Goal: Navigation & Orientation: Find specific page/section

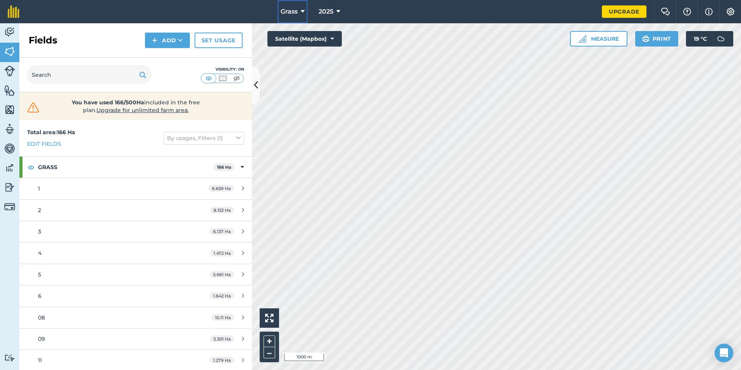
click at [298, 11] on button "Grass" at bounding box center [292, 11] width 30 height 23
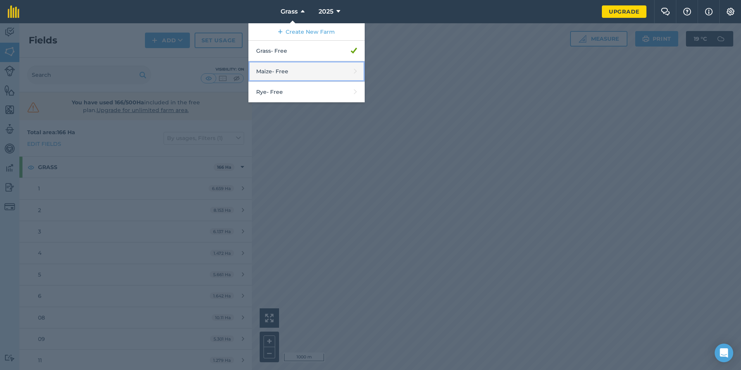
click at [302, 69] on link "Maize - Free" at bounding box center [306, 71] width 116 height 21
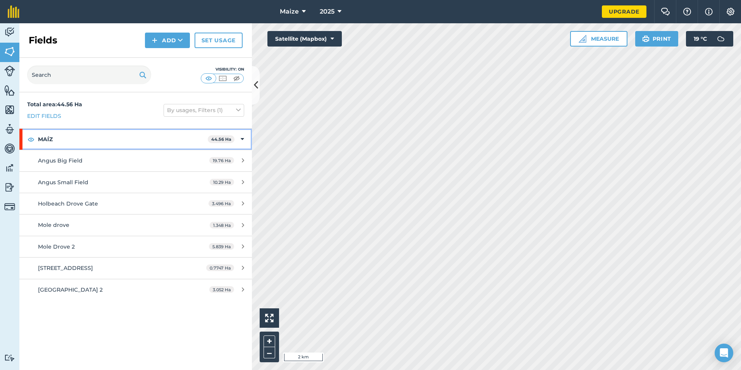
click at [245, 138] on div "MAÍZ 44.56 Ha" at bounding box center [135, 139] width 232 height 21
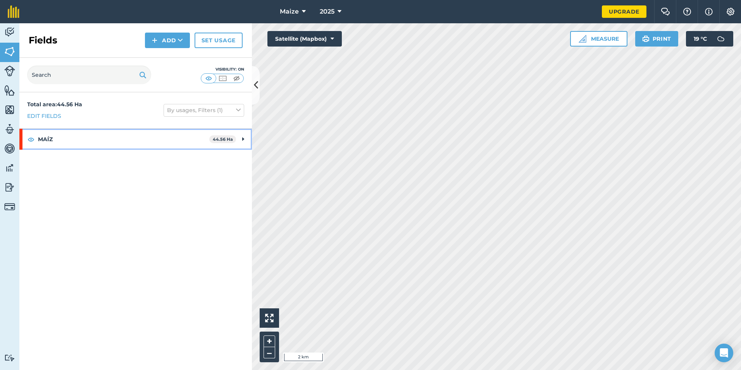
click at [245, 138] on div "MAÍZ 44.56 Ha" at bounding box center [135, 139] width 232 height 21
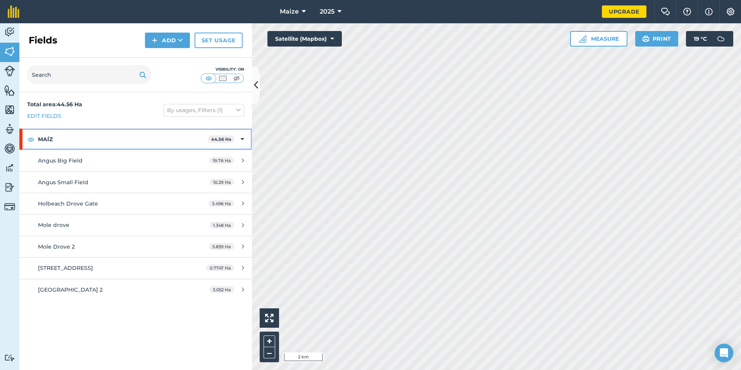
click at [49, 141] on strong "MAÍZ" at bounding box center [123, 139] width 170 height 21
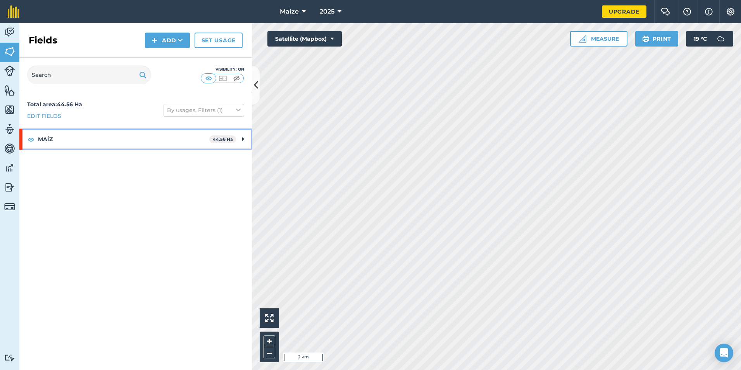
click at [49, 141] on strong "MAÍZ" at bounding box center [123, 139] width 171 height 21
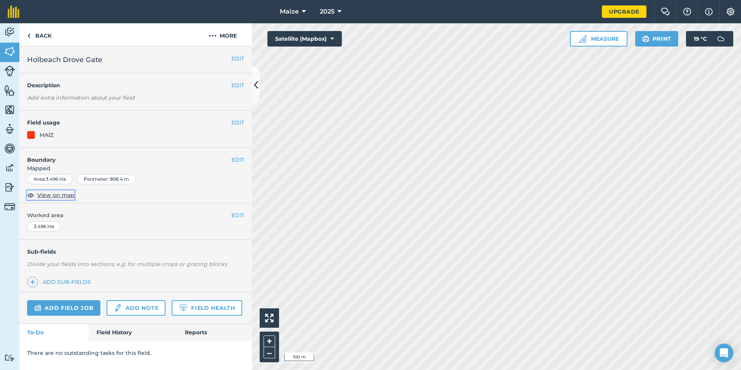
click at [55, 197] on span "View on map" at bounding box center [55, 195] width 37 height 9
click at [235, 160] on button "EDIT" at bounding box center [237, 159] width 13 height 9
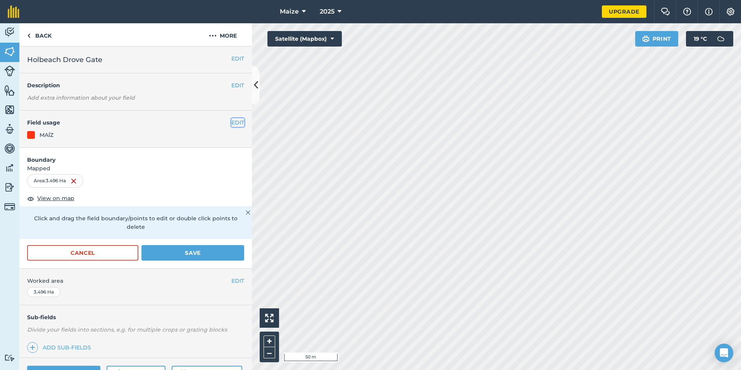
click at [233, 121] on button "EDIT" at bounding box center [237, 122] width 13 height 9
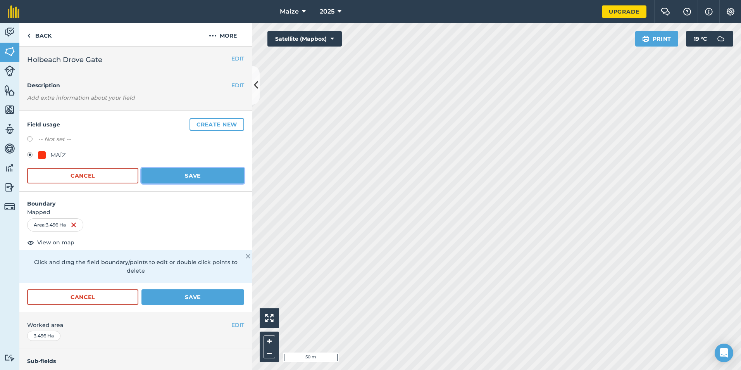
click at [211, 169] on button "Save" at bounding box center [192, 175] width 103 height 15
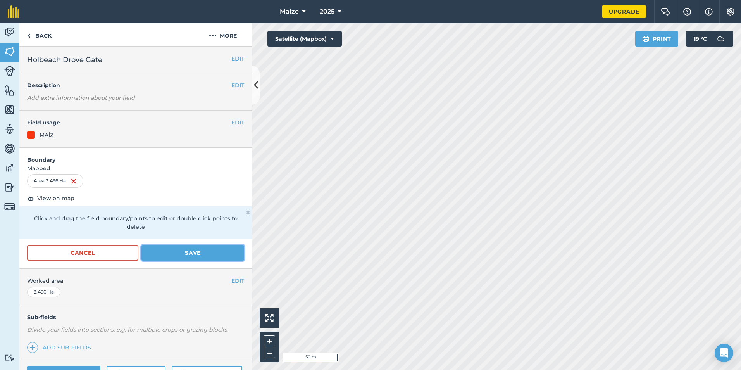
click at [192, 253] on button "Save" at bounding box center [192, 252] width 103 height 15
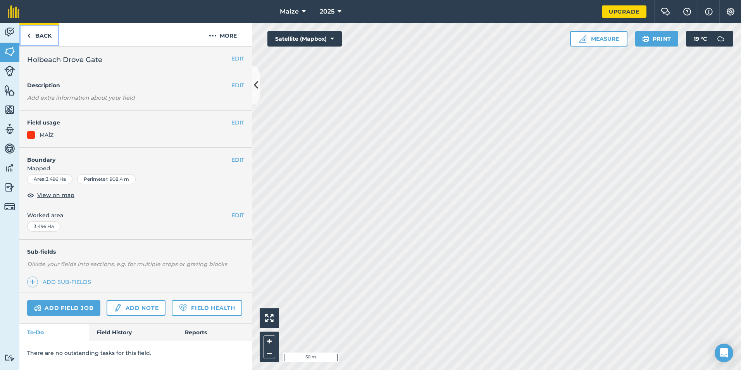
click at [40, 37] on link "Back" at bounding box center [39, 34] width 40 height 23
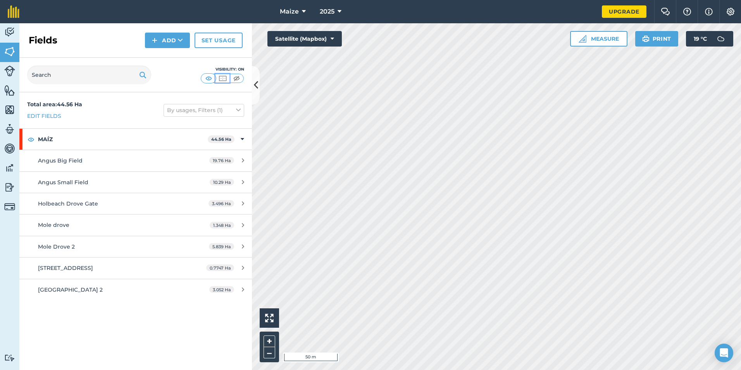
click at [224, 79] on img at bounding box center [223, 78] width 10 height 8
click at [237, 79] on img at bounding box center [237, 78] width 10 height 8
click at [209, 77] on img at bounding box center [209, 78] width 10 height 8
click at [725, 16] on button "Settings" at bounding box center [730, 11] width 22 height 23
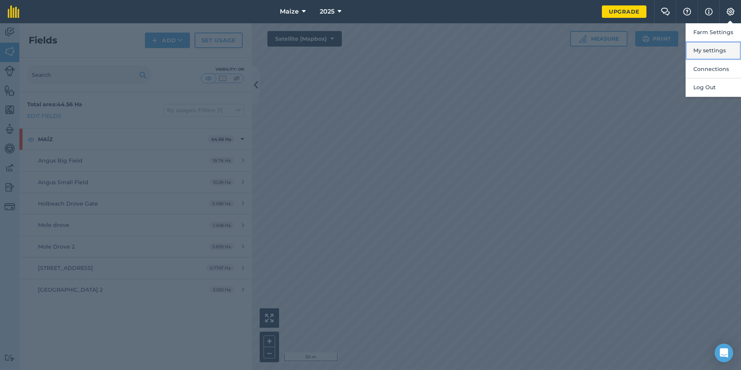
click at [730, 50] on button "My settings" at bounding box center [712, 50] width 55 height 18
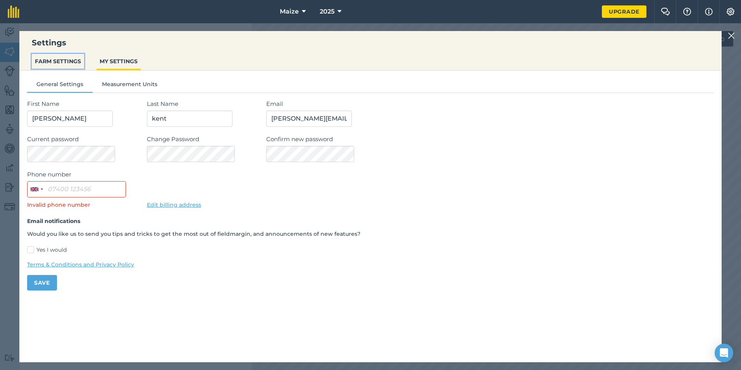
click at [50, 59] on button "FARM SETTINGS" at bounding box center [58, 61] width 52 height 15
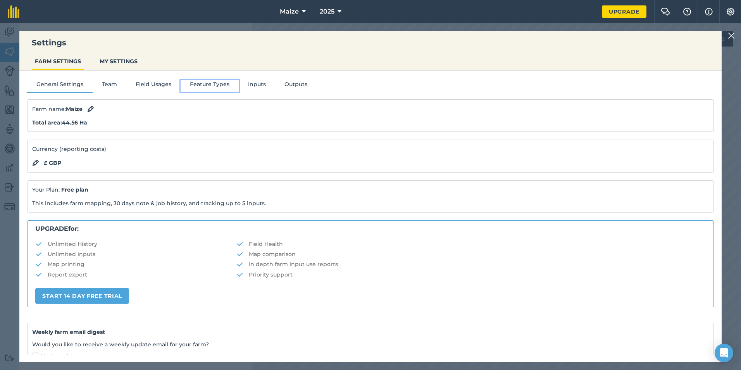
click at [213, 90] on button "Feature Types" at bounding box center [210, 86] width 58 height 12
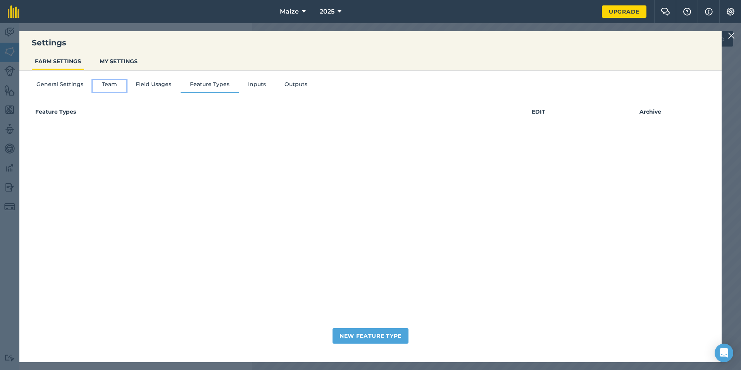
click at [114, 86] on button "Team" at bounding box center [110, 86] width 34 height 12
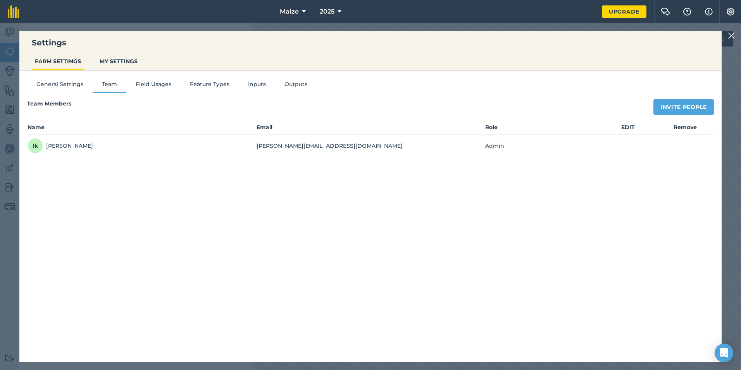
click at [158, 93] on div "General Settings Team Field Usages Feature Types Inputs Outputs Team Members In…" at bounding box center [370, 212] width 702 height 284
click at [158, 89] on button "Field Usages" at bounding box center [153, 86] width 54 height 12
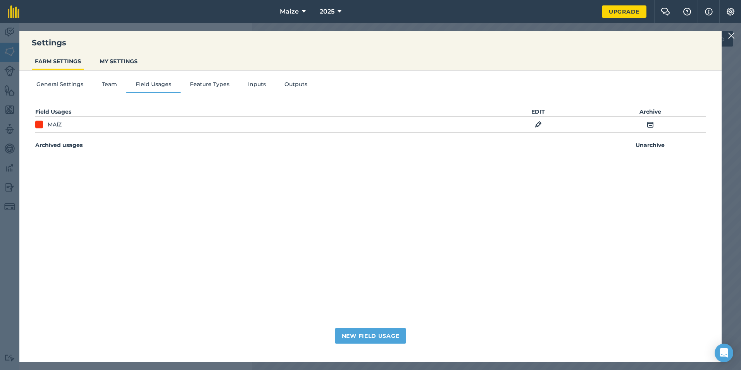
drag, startPoint x: 295, startPoint y: 76, endPoint x: 291, endPoint y: 80, distance: 5.5
click at [292, 78] on div "General Settings Team Field Usages Feature Types Inputs Outputs Field Usages ED…" at bounding box center [370, 212] width 702 height 284
click at [294, 86] on button "Outputs" at bounding box center [295, 86] width 41 height 12
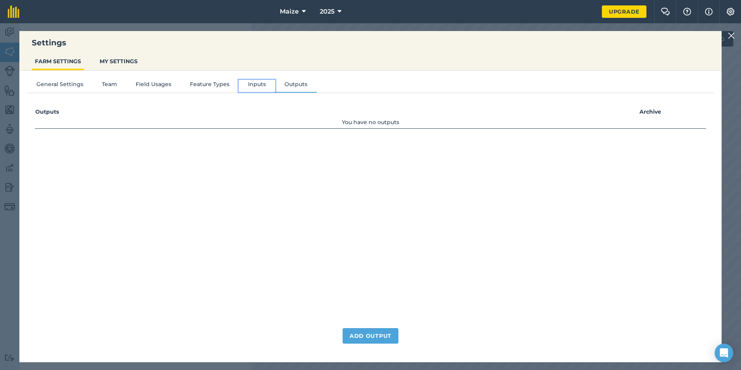
click at [260, 84] on button "Inputs" at bounding box center [257, 86] width 36 height 12
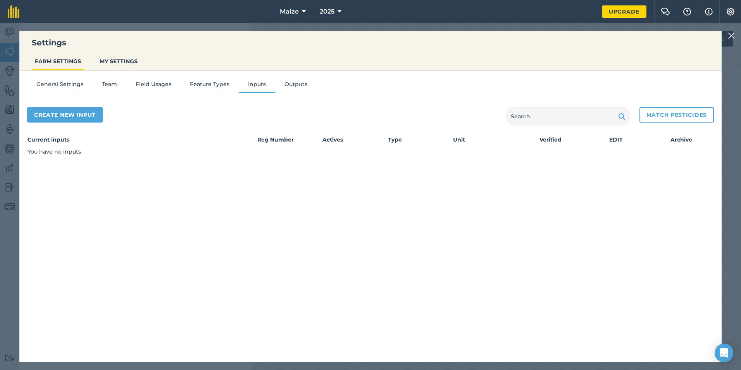
click at [726, 38] on div "Settings FARM SETTINGS MY SETTINGS General Settings Team Field Usages Feature T…" at bounding box center [370, 196] width 741 height 346
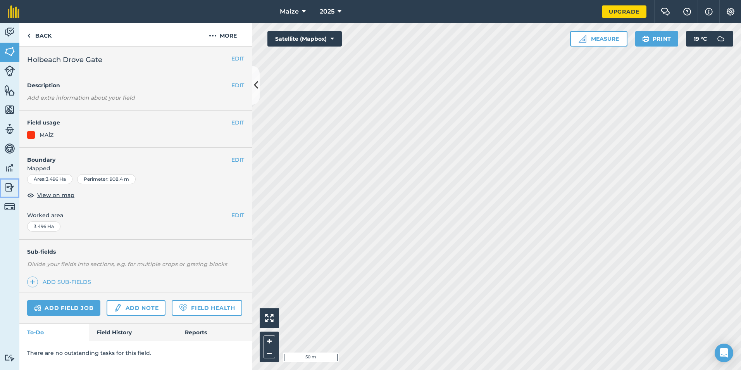
click at [5, 186] on img at bounding box center [9, 187] width 11 height 12
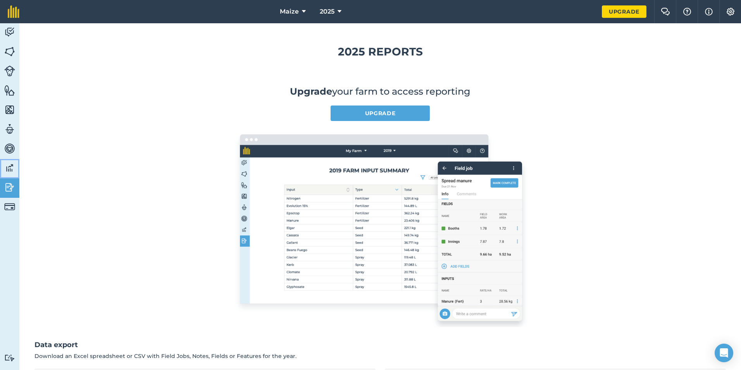
click at [19, 168] on link "Data" at bounding box center [9, 168] width 19 height 19
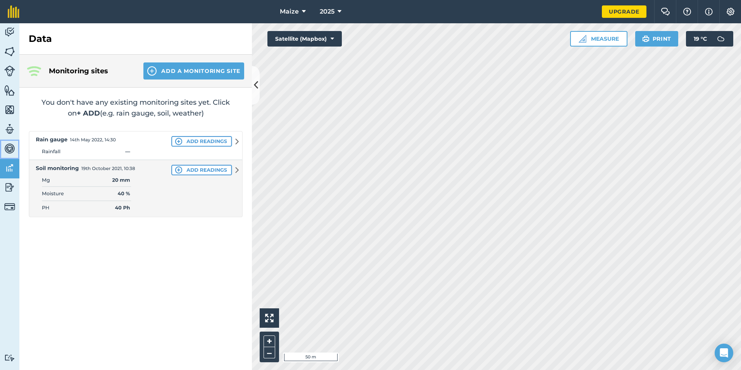
click at [16, 149] on link "Vehicles" at bounding box center [9, 148] width 19 height 19
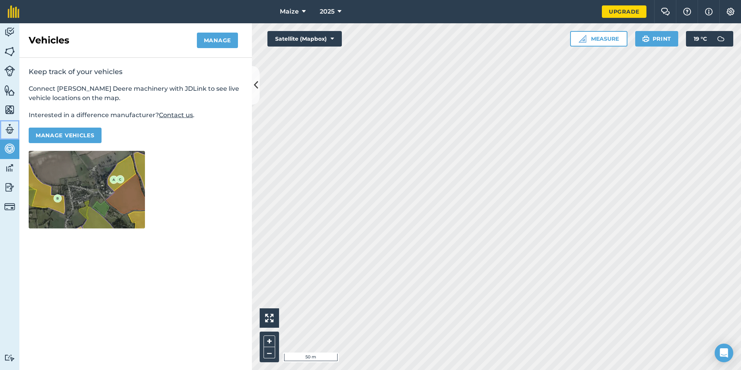
click at [12, 132] on img at bounding box center [9, 129] width 11 height 12
select select "MEMBER"
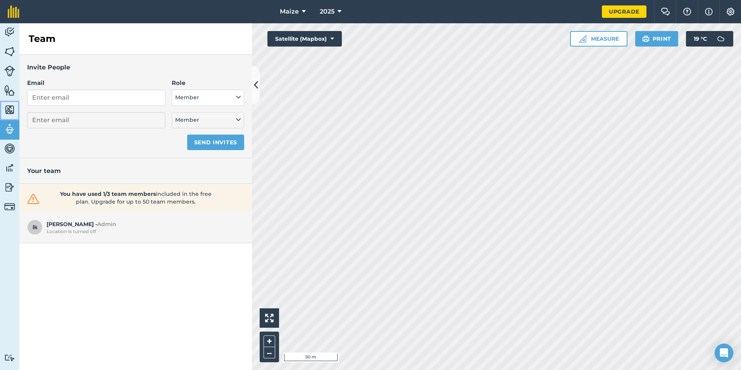
click at [15, 106] on img at bounding box center [9, 110] width 11 height 12
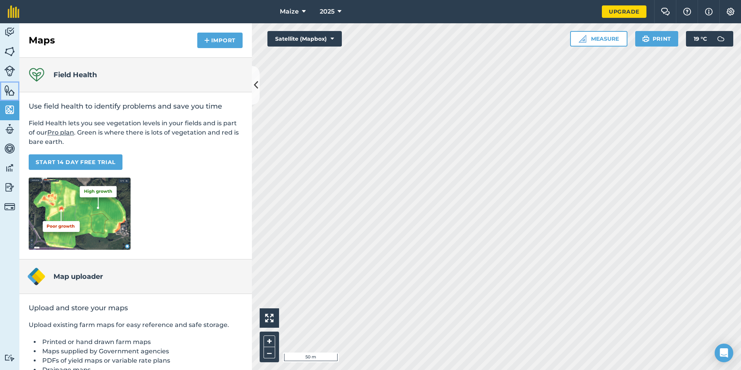
click at [6, 84] on img at bounding box center [9, 90] width 11 height 12
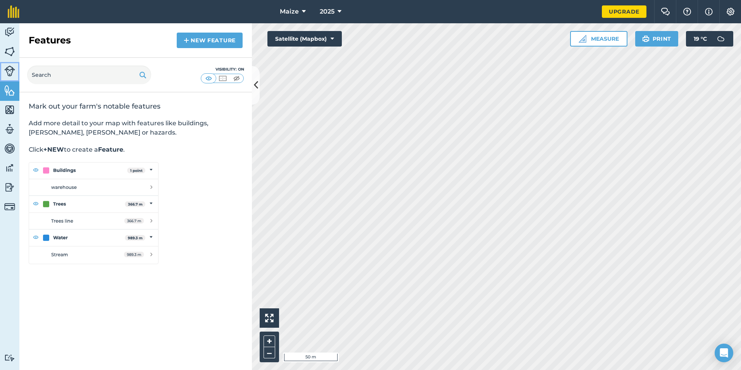
click at [10, 70] on img at bounding box center [9, 70] width 11 height 11
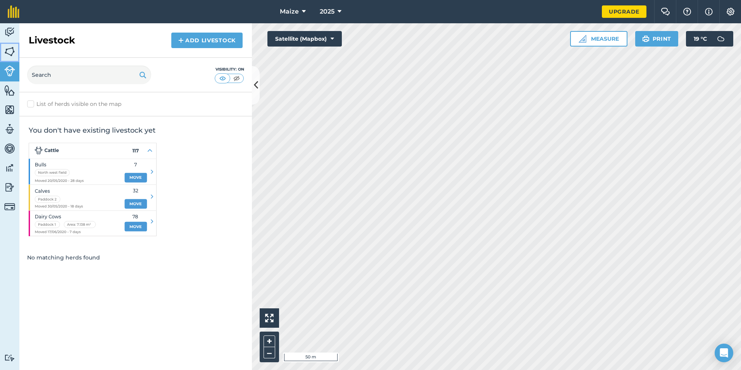
click at [10, 60] on link "Fields" at bounding box center [9, 52] width 19 height 19
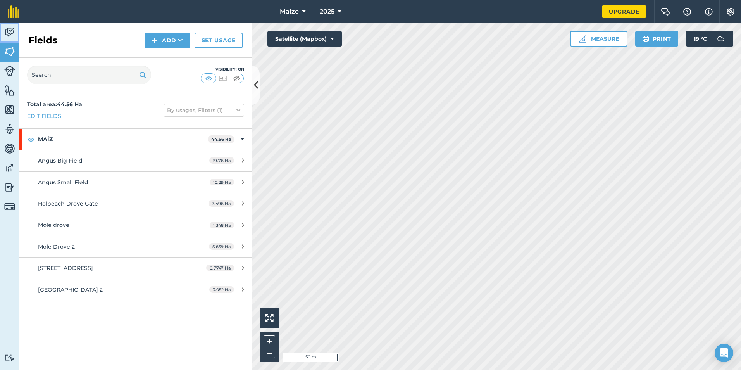
click at [7, 39] on link "Activity" at bounding box center [9, 32] width 19 height 19
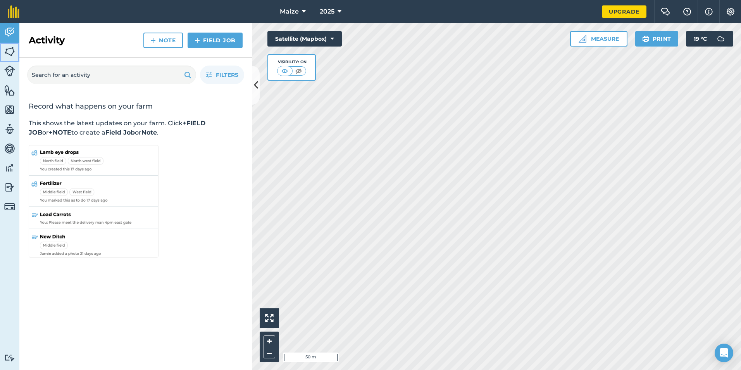
click at [12, 49] on img at bounding box center [9, 52] width 11 height 12
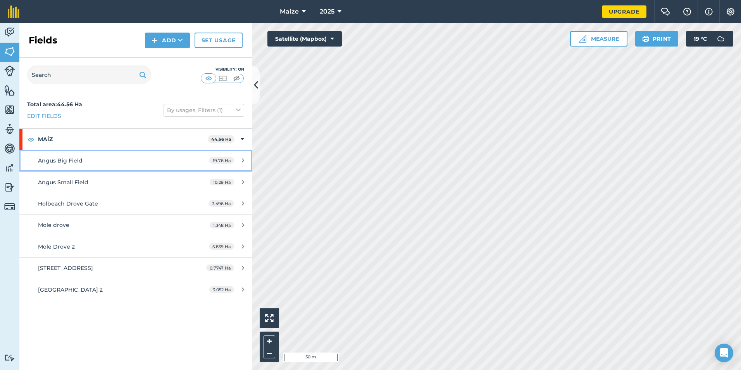
click at [147, 165] on div "Angus Big Field" at bounding box center [111, 160] width 146 height 9
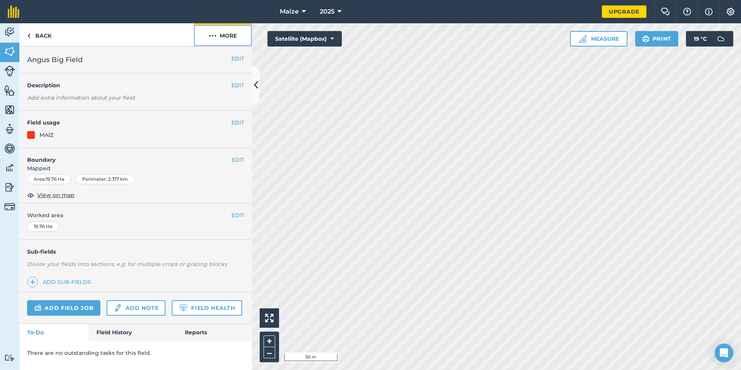
click at [233, 33] on button "More" at bounding box center [223, 34] width 58 height 23
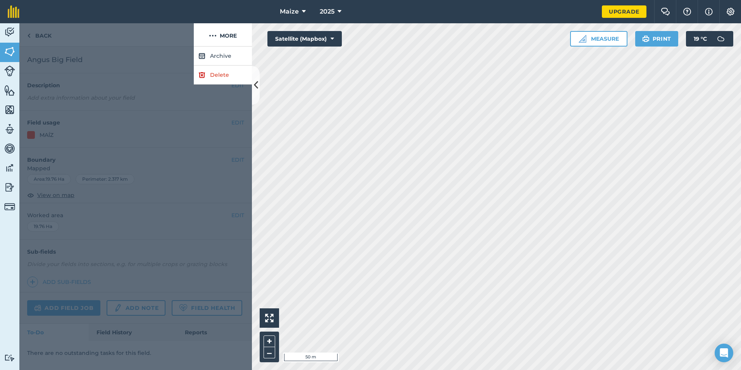
click at [144, 131] on div at bounding box center [135, 207] width 232 height 323
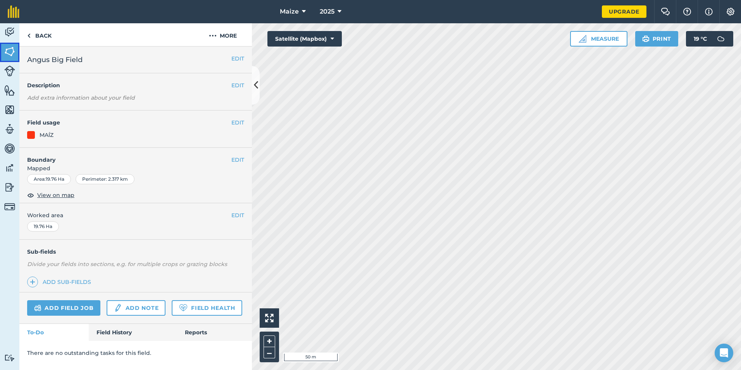
click at [13, 48] on img at bounding box center [9, 52] width 11 height 12
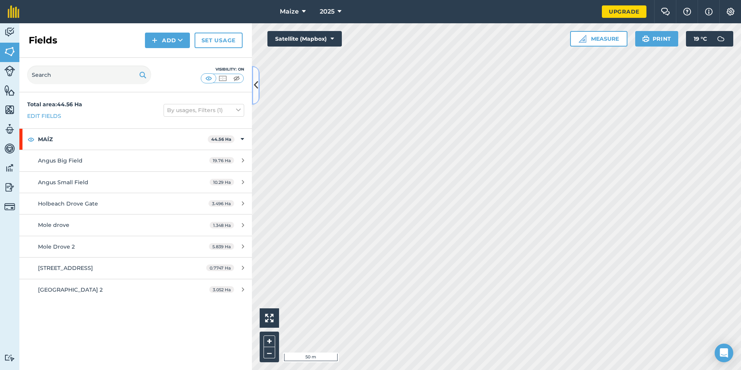
click at [254, 93] on button at bounding box center [256, 85] width 8 height 39
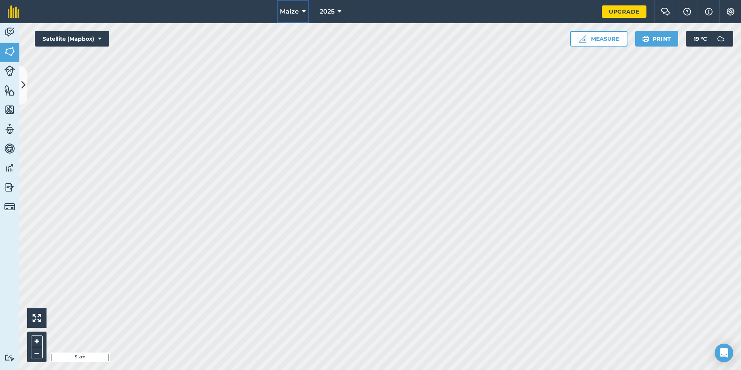
click at [305, 9] on icon at bounding box center [304, 11] width 4 height 9
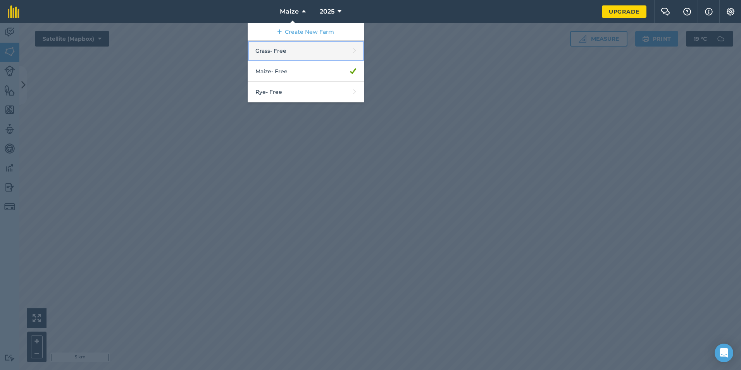
click at [308, 52] on link "Grass - Free" at bounding box center [306, 51] width 116 height 21
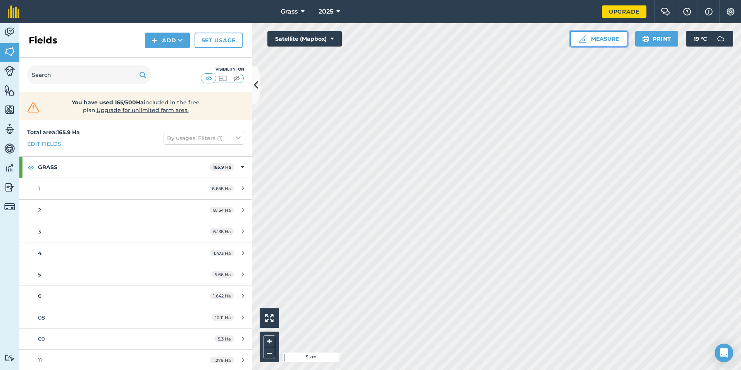
click at [602, 42] on button "Measure" at bounding box center [598, 38] width 57 height 15
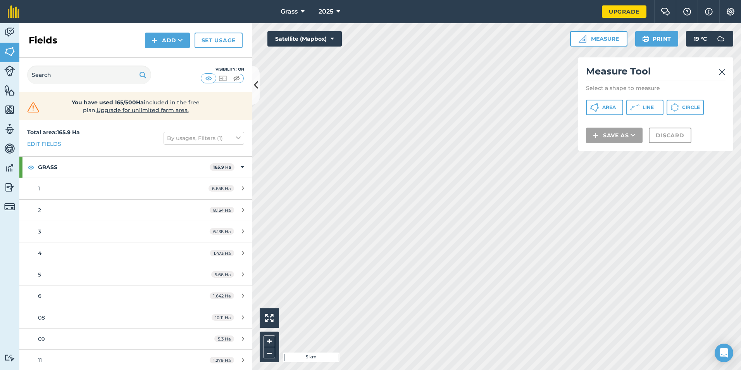
click at [722, 75] on img at bounding box center [721, 71] width 7 height 9
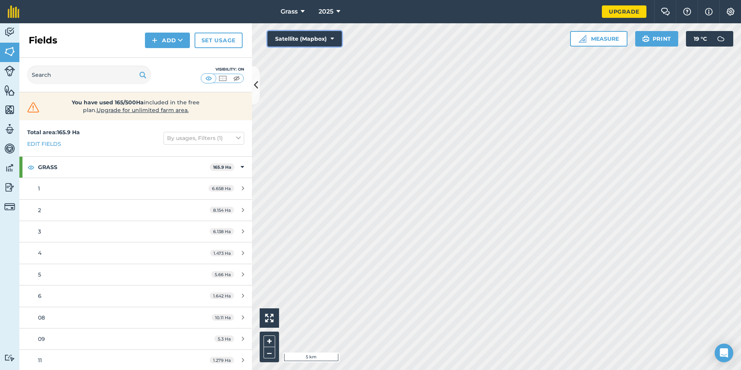
click at [333, 34] on button "Satellite (Mapbox)" at bounding box center [304, 38] width 74 height 15
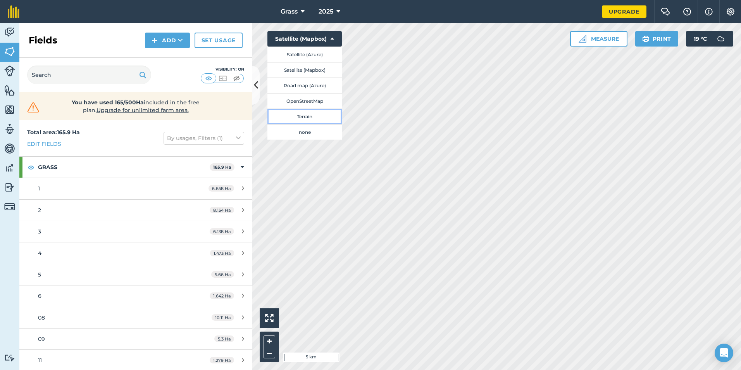
click at [321, 115] on button "Terrain" at bounding box center [304, 115] width 74 height 15
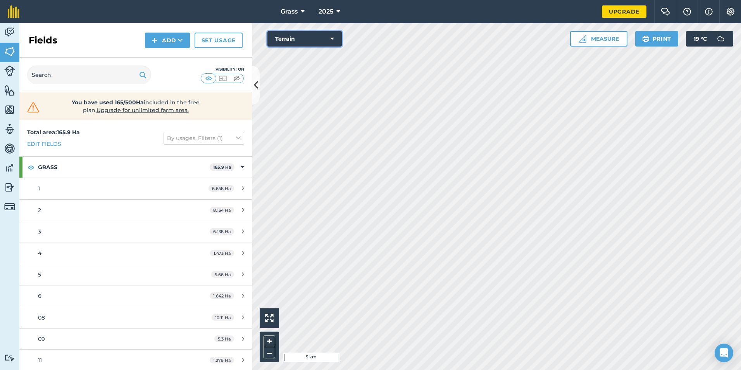
click at [333, 37] on icon at bounding box center [331, 39] width 3 height 8
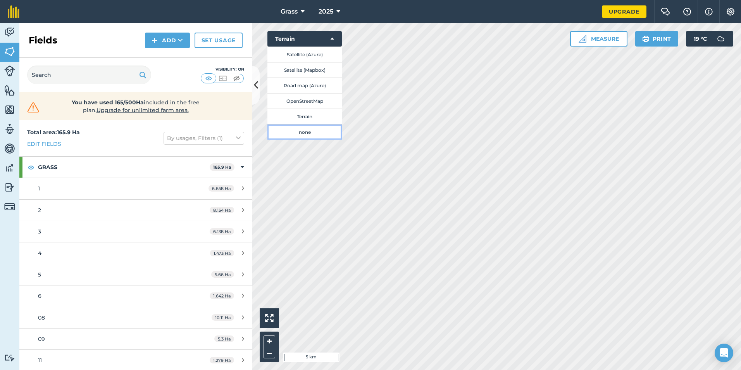
click at [313, 133] on button "none" at bounding box center [304, 131] width 74 height 15
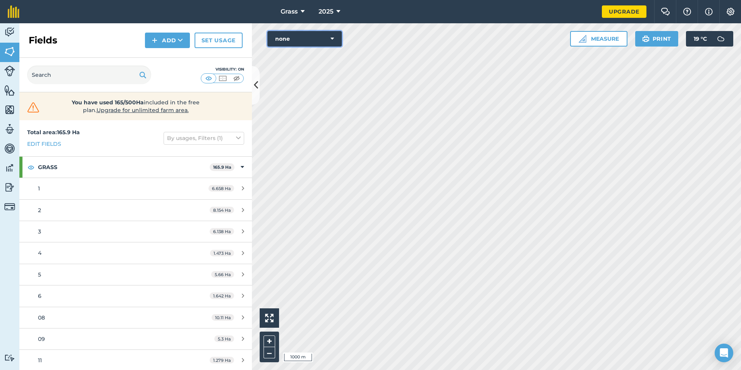
click at [337, 42] on button "none" at bounding box center [304, 38] width 74 height 15
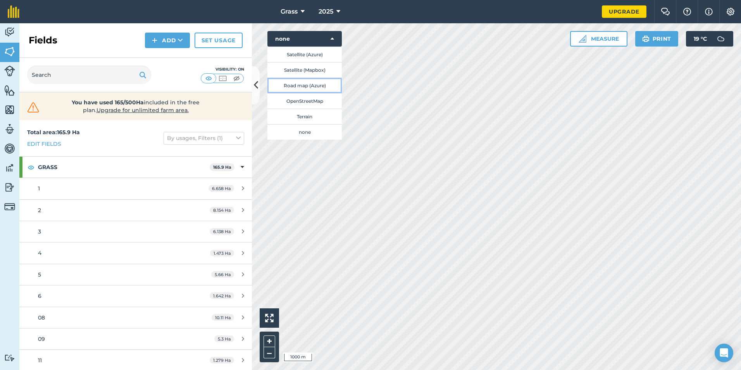
click at [323, 86] on button "Road map (Azure)" at bounding box center [304, 84] width 74 height 15
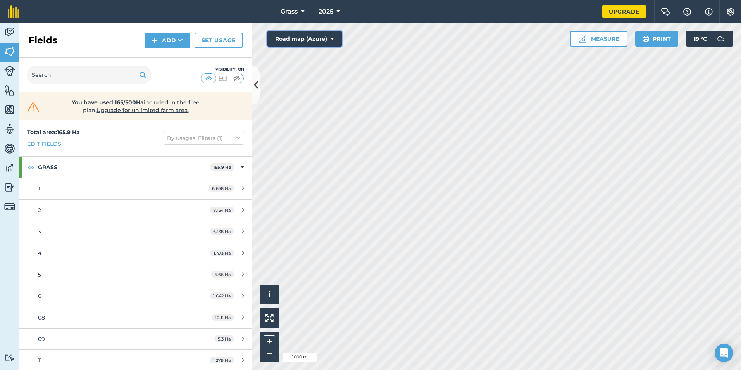
click at [326, 36] on button "Road map (Azure)" at bounding box center [304, 38] width 74 height 15
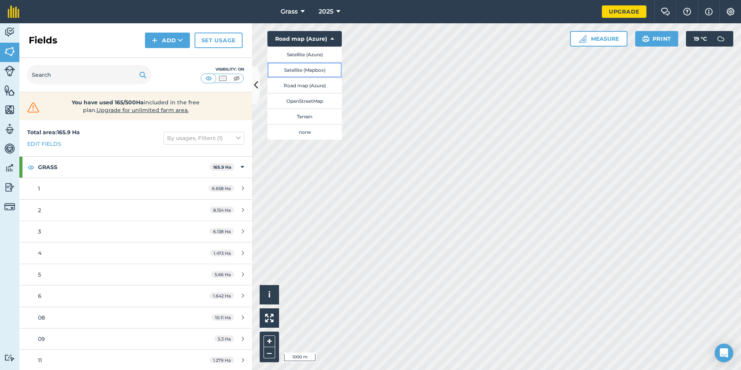
click at [312, 71] on button "Satellite (Mapbox)" at bounding box center [304, 69] width 74 height 15
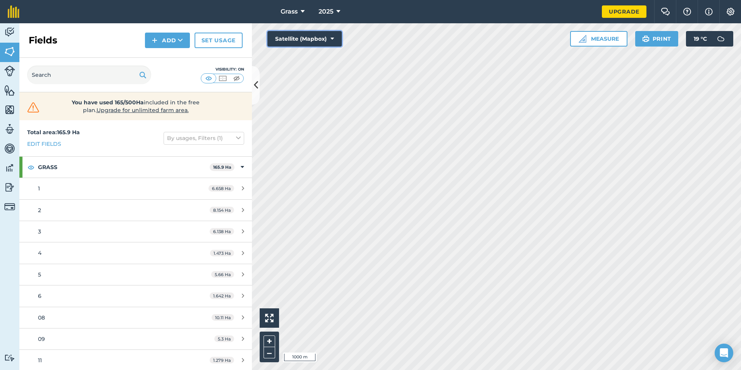
click at [328, 32] on button "Satellite (Mapbox)" at bounding box center [304, 38] width 74 height 15
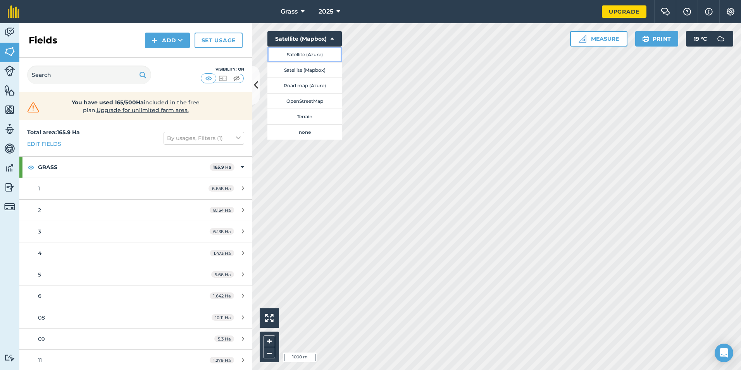
click at [300, 55] on button "Satellite (Azure)" at bounding box center [304, 53] width 74 height 15
